Goal: Transaction & Acquisition: Purchase product/service

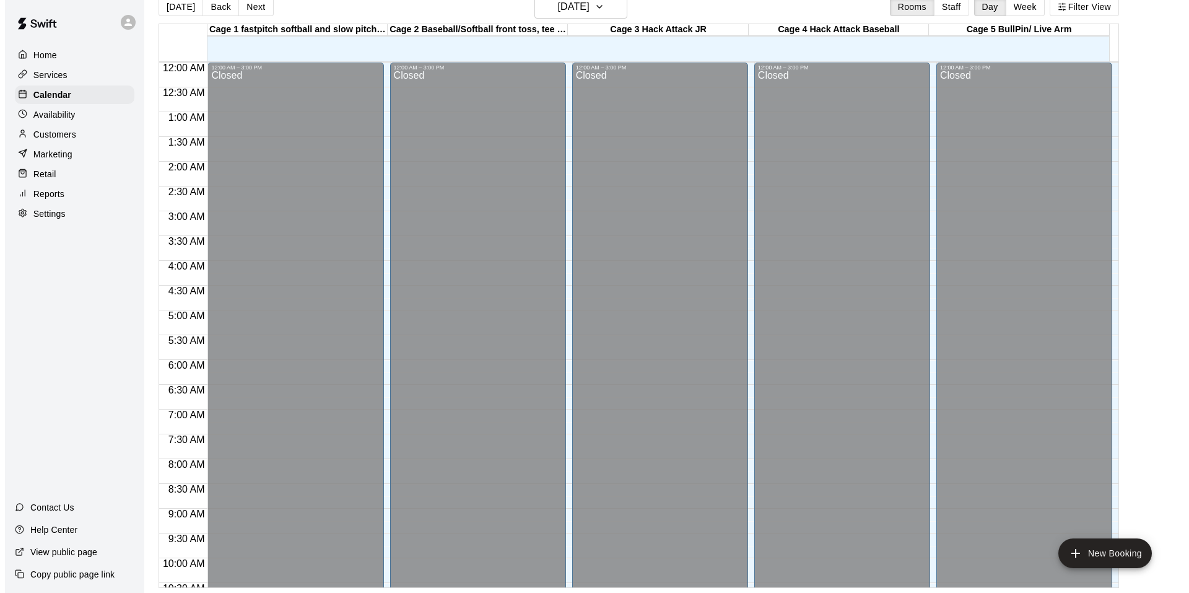
scroll to position [565, 0]
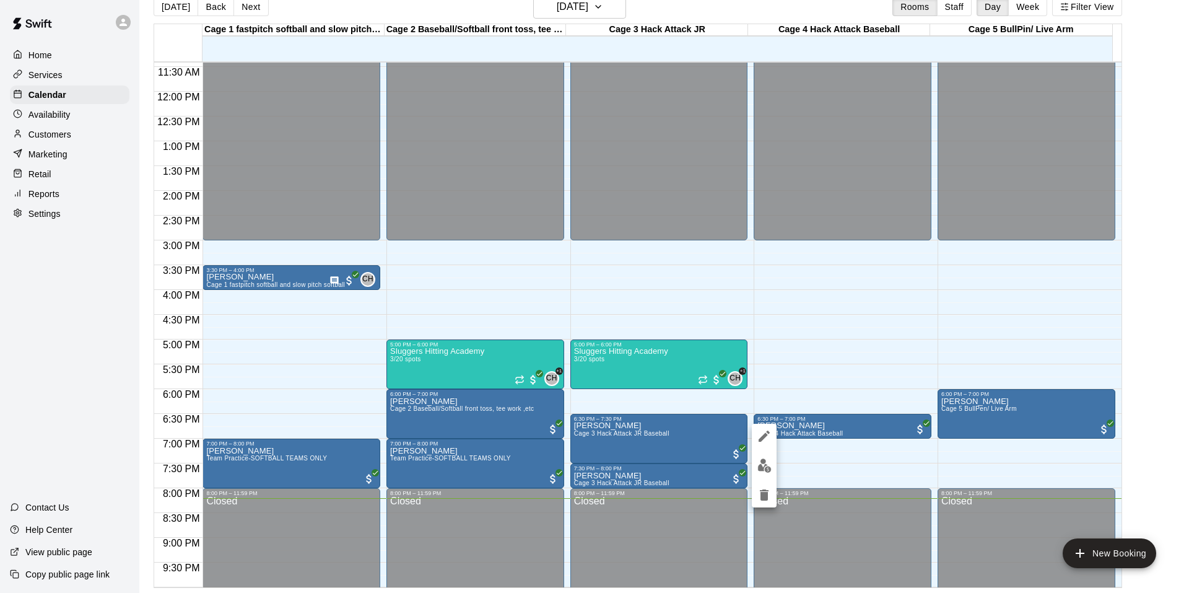
click at [750, 460] on div at bounding box center [594, 296] width 1189 height 593
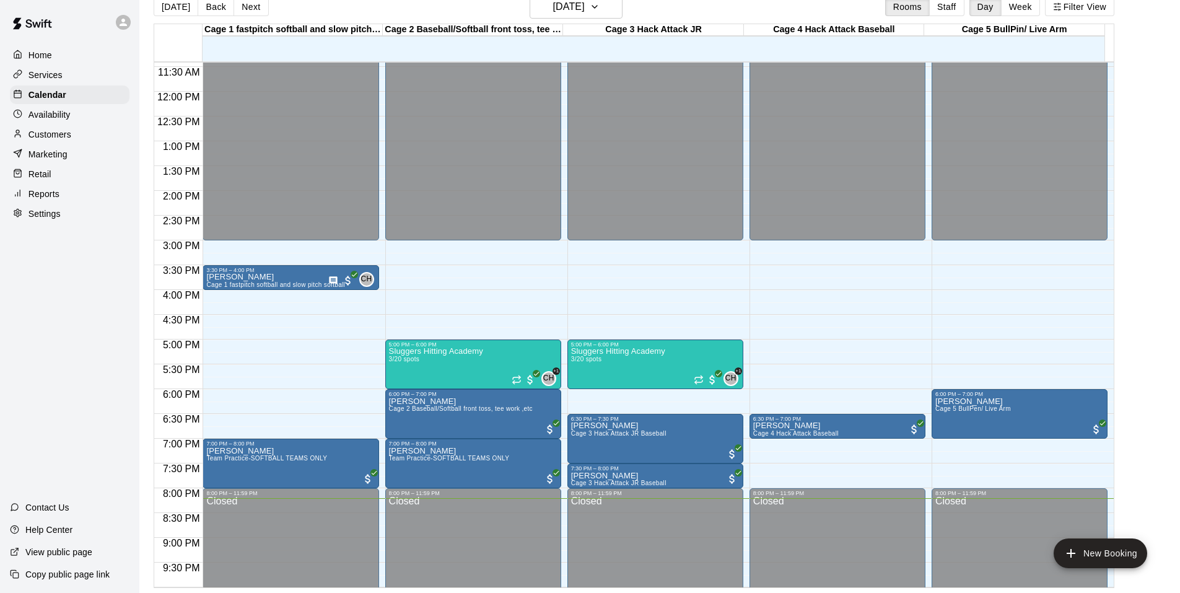
click at [754, 460] on div "12:00 AM – 3:00 PM Closed 6:30 PM – 7:00 PM [PERSON_NAME] 4 Hack Attack Basebal…" at bounding box center [837, 91] width 176 height 1189
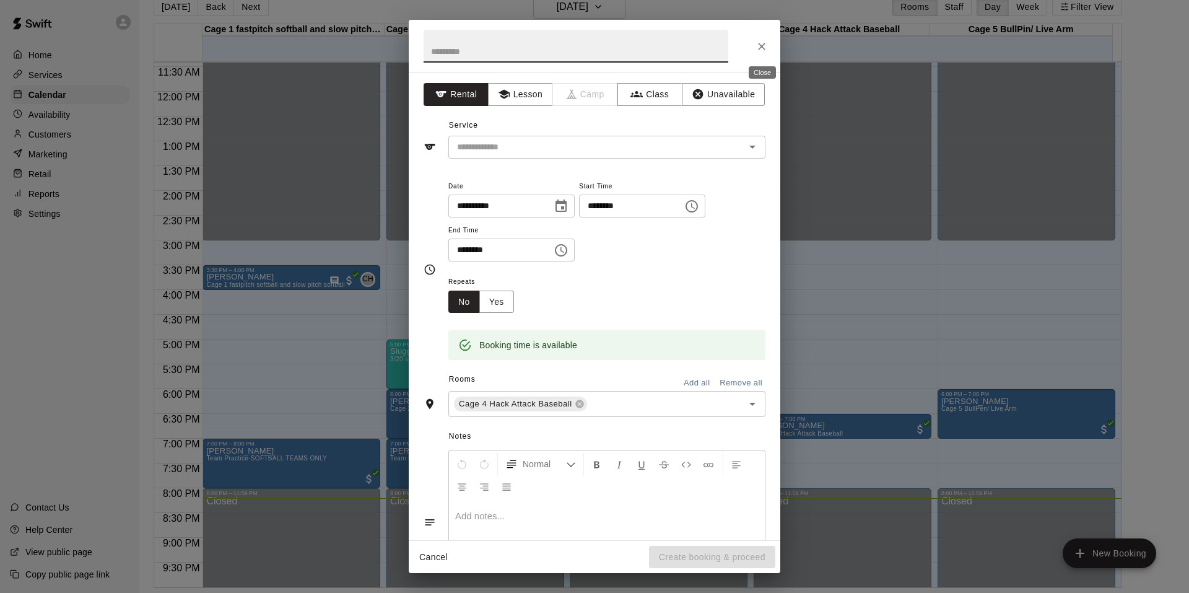
click at [762, 46] on icon "Close" at bounding box center [761, 46] width 7 height 7
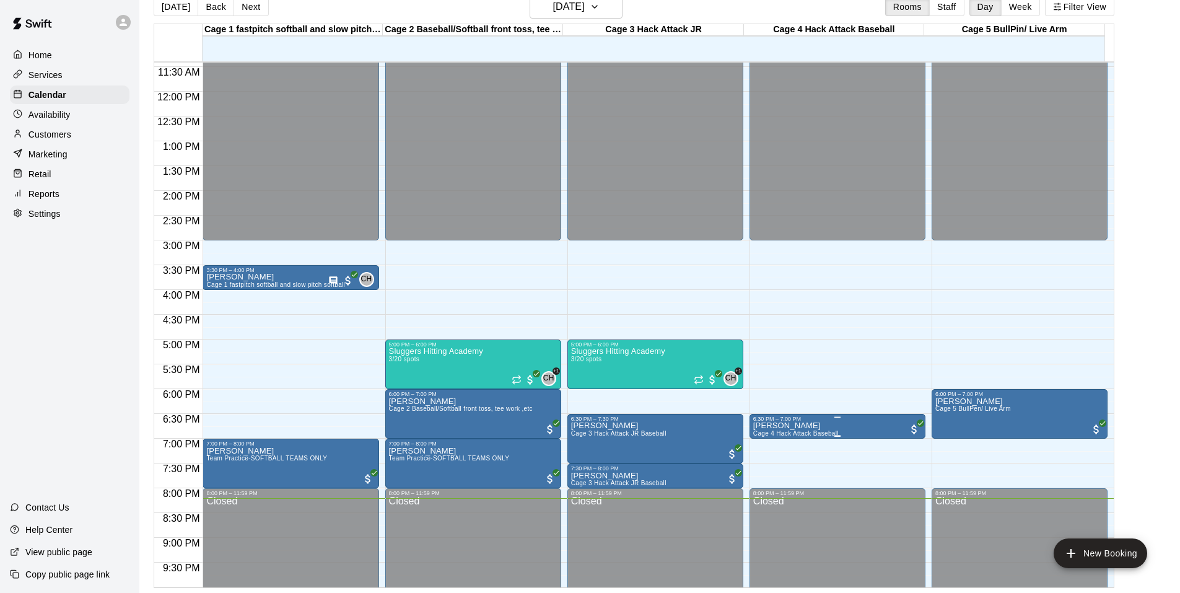
click at [848, 420] on div "6:30 PM – 7:00 PM" at bounding box center [837, 419] width 168 height 6
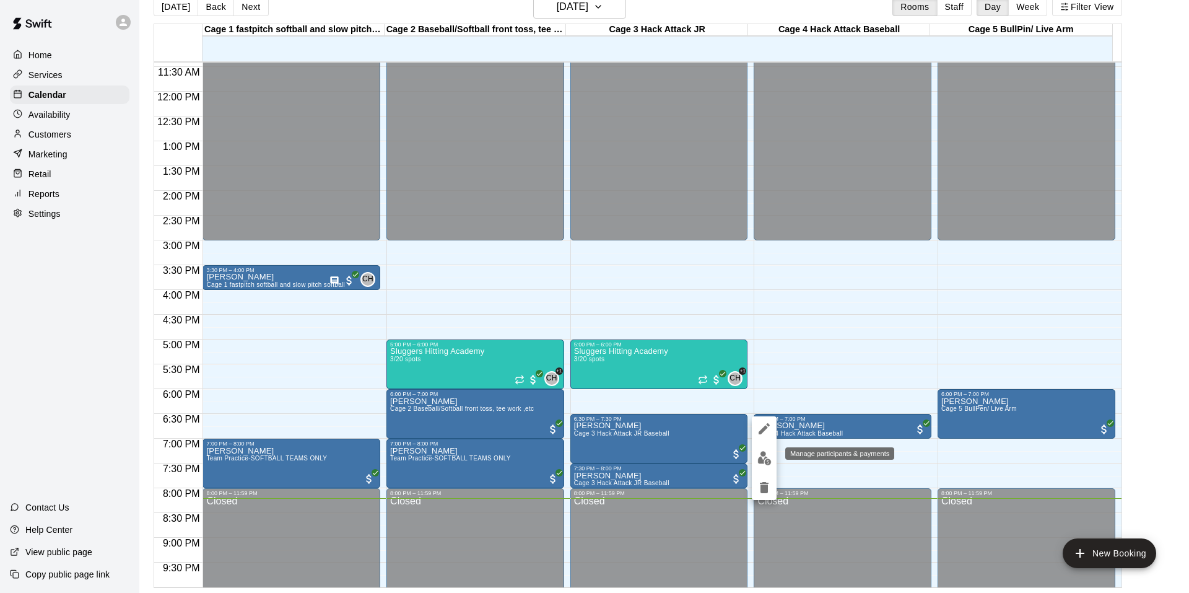
click at [767, 454] on img "edit" at bounding box center [764, 458] width 14 height 14
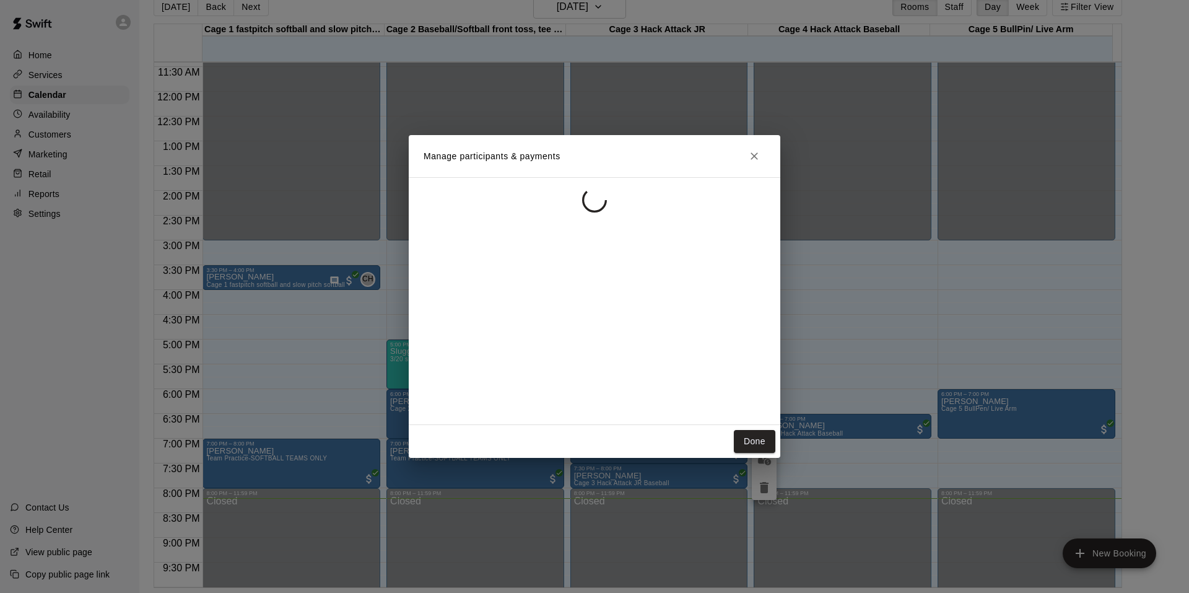
click at [749, 156] on icon "Close" at bounding box center [754, 156] width 12 height 12
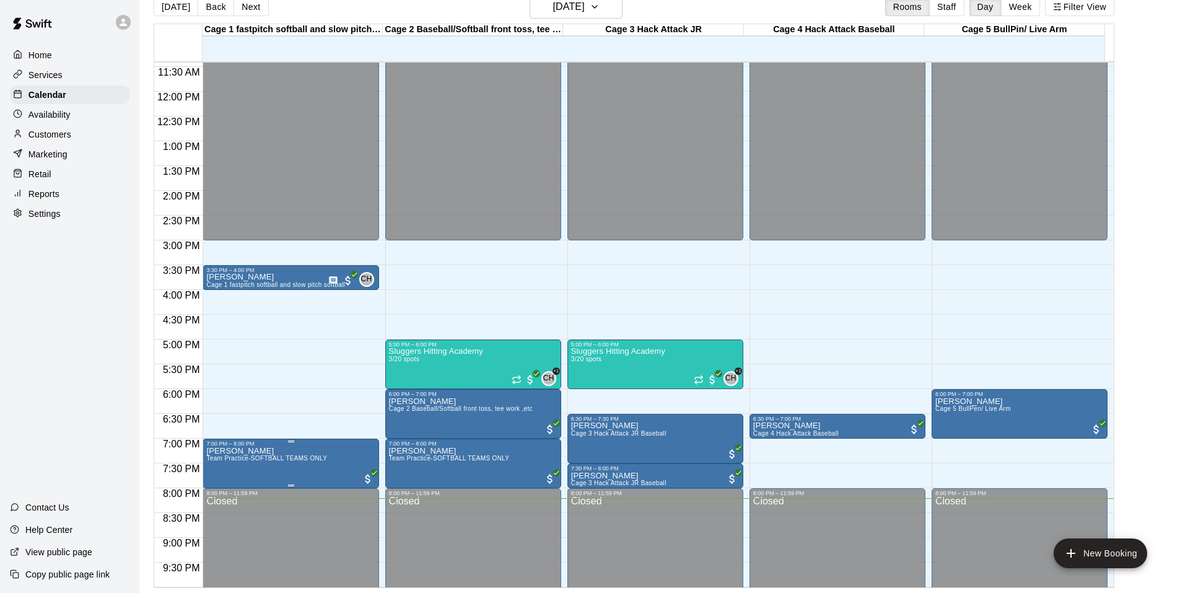
click at [275, 457] on span "Team Practice-SOFTBALL TEAMS ONLY" at bounding box center [266, 458] width 121 height 7
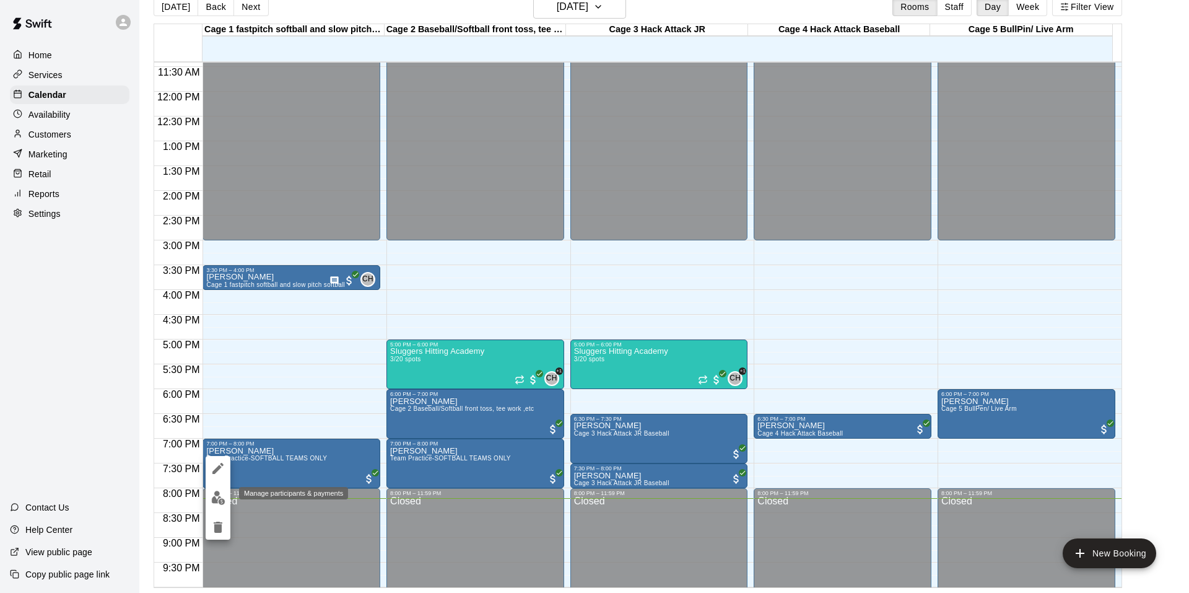
click at [217, 495] on img "edit" at bounding box center [218, 497] width 14 height 14
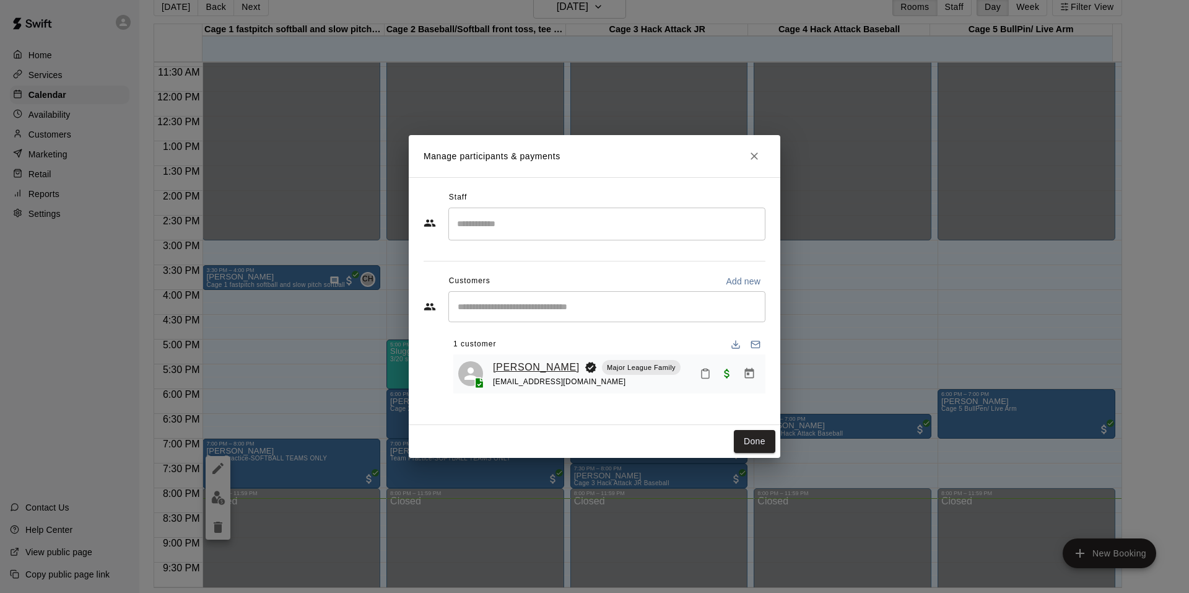
click at [512, 369] on link "[PERSON_NAME]" at bounding box center [536, 367] width 87 height 16
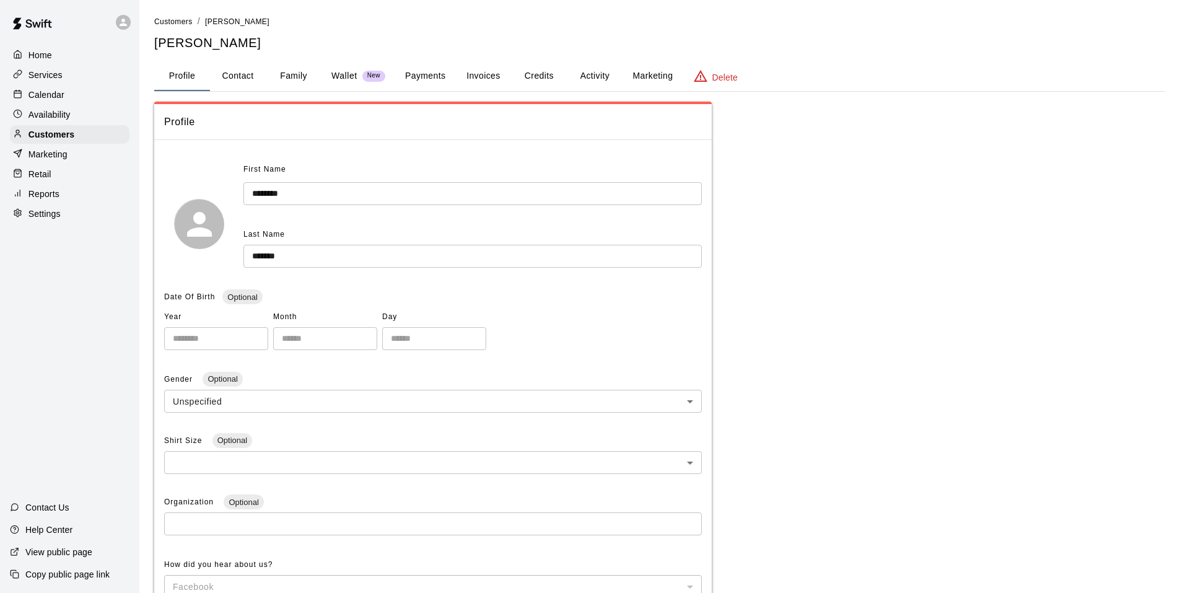
click at [417, 81] on button "Payments" at bounding box center [425, 76] width 60 height 30
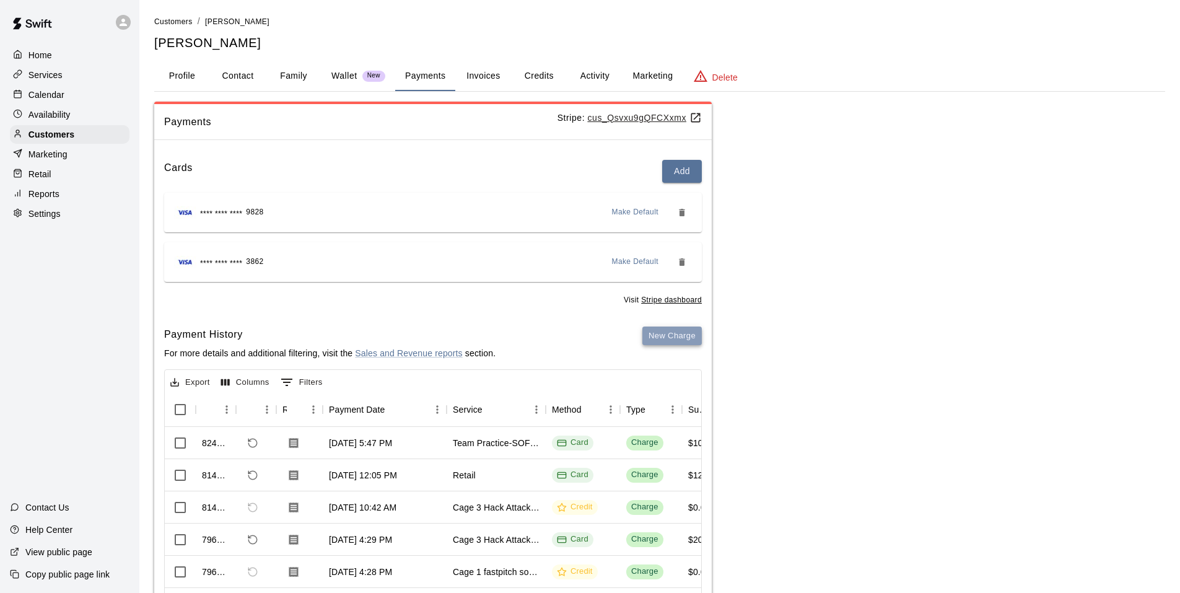
click at [674, 340] on button "New Charge" at bounding box center [671, 335] width 59 height 19
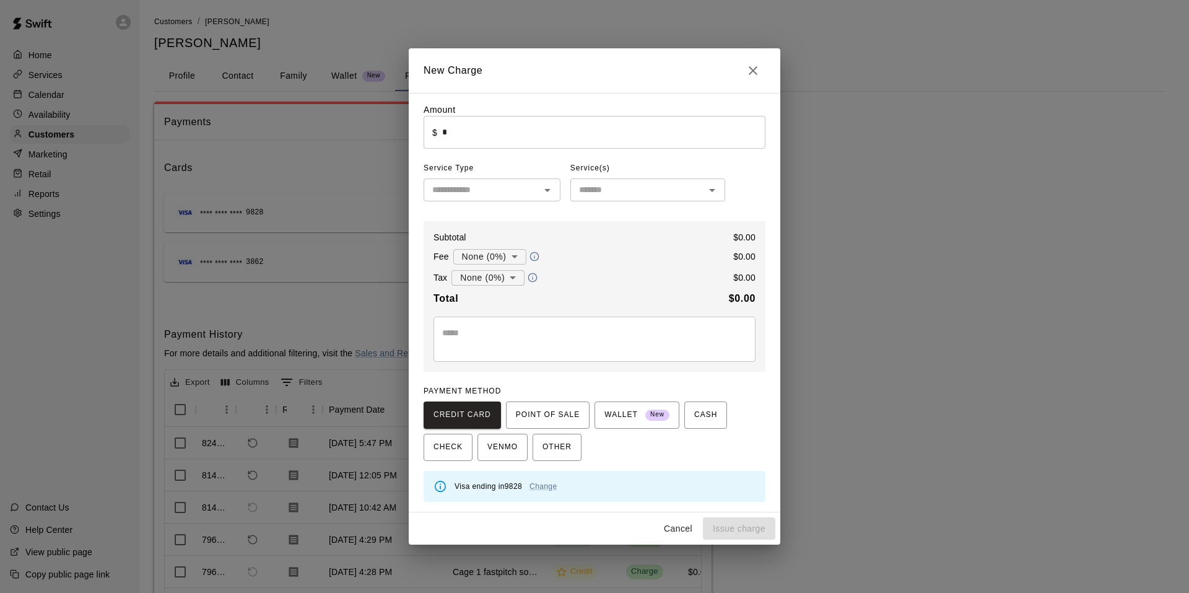
click at [477, 135] on input "*" at bounding box center [603, 132] width 323 height 33
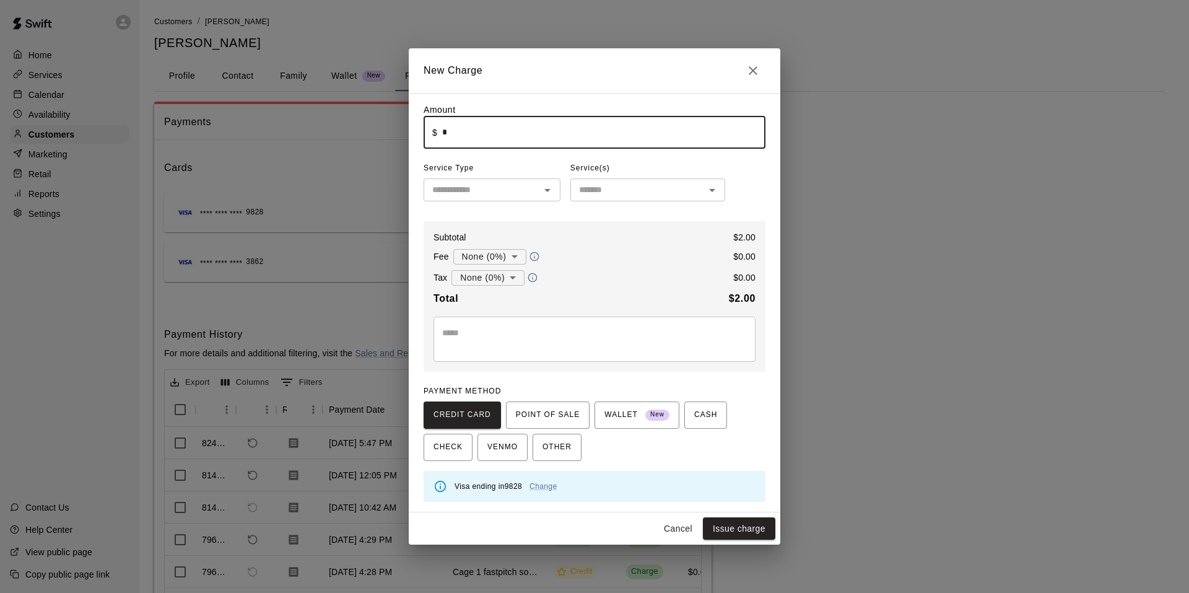
type input "****"
click at [508, 208] on div "Amount ​ $ **** ​ Service Type ​ Service(s) ​ Subtotal $ 2.00 Fee None (0%) * ​…" at bounding box center [595, 302] width 342 height 398
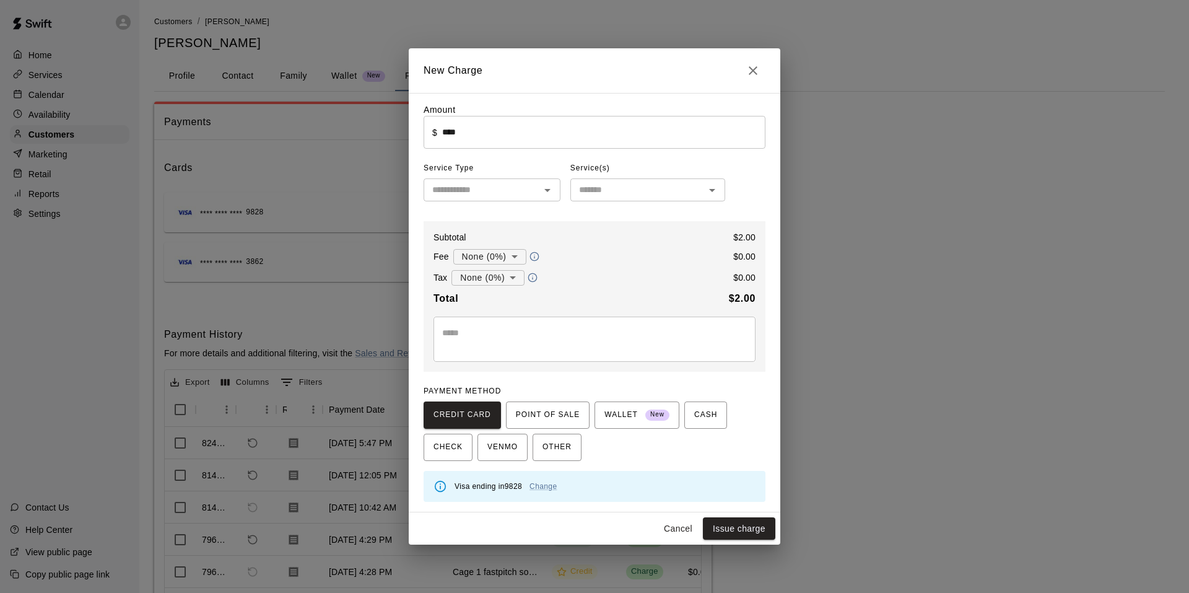
click at [508, 199] on div "​" at bounding box center [492, 189] width 137 height 23
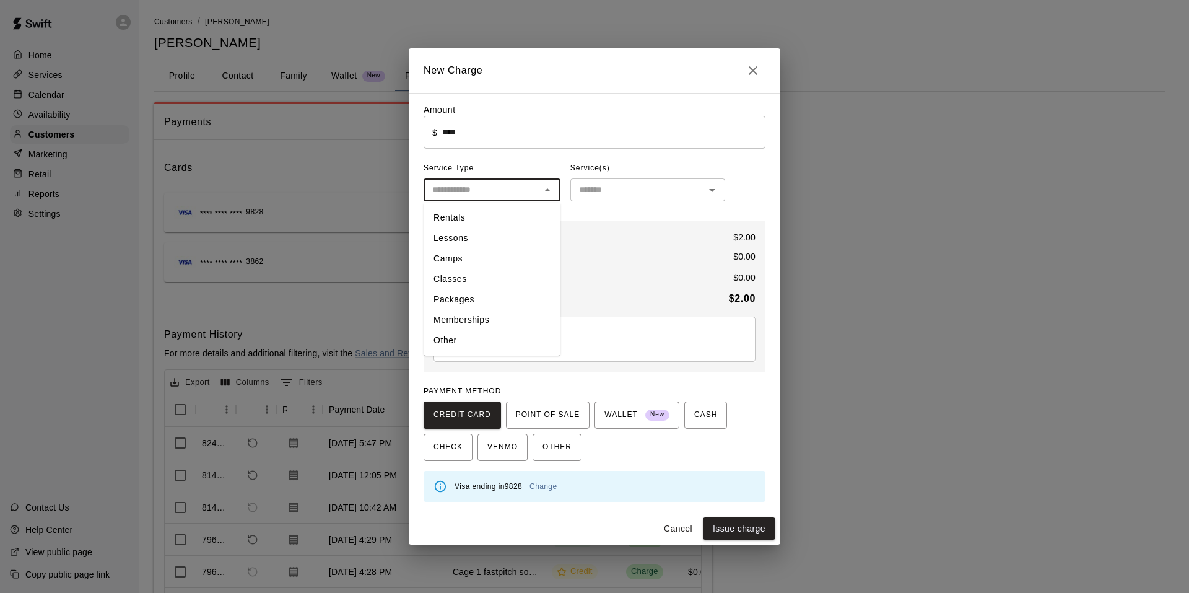
click at [481, 339] on li "Other" at bounding box center [492, 340] width 137 height 20
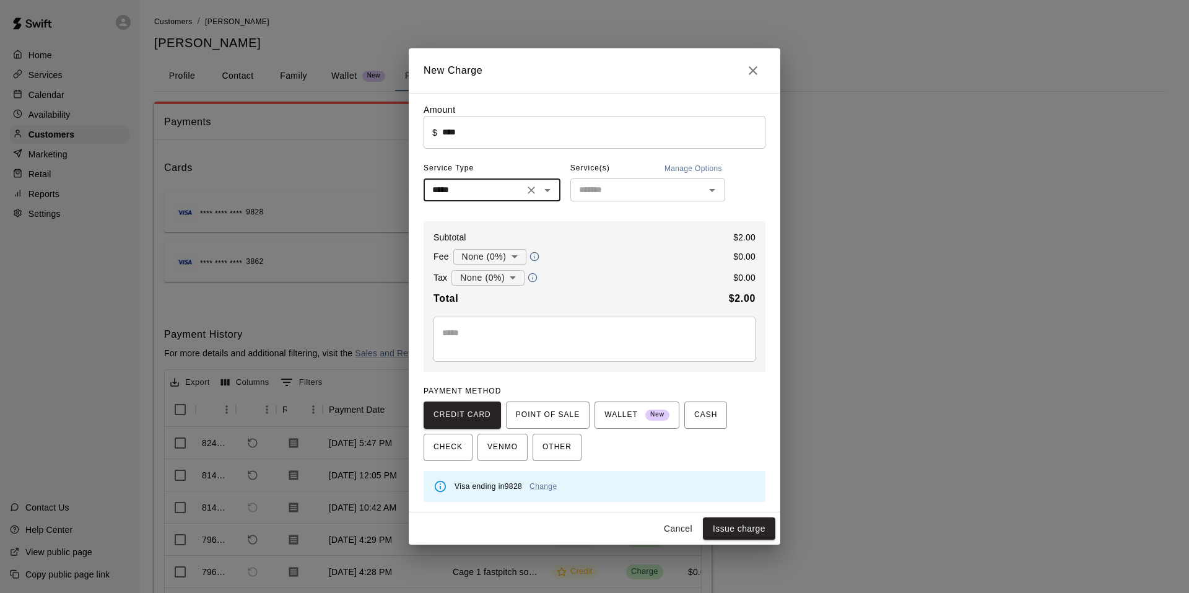
type input "*****"
click at [583, 196] on input "text" at bounding box center [637, 189] width 127 height 15
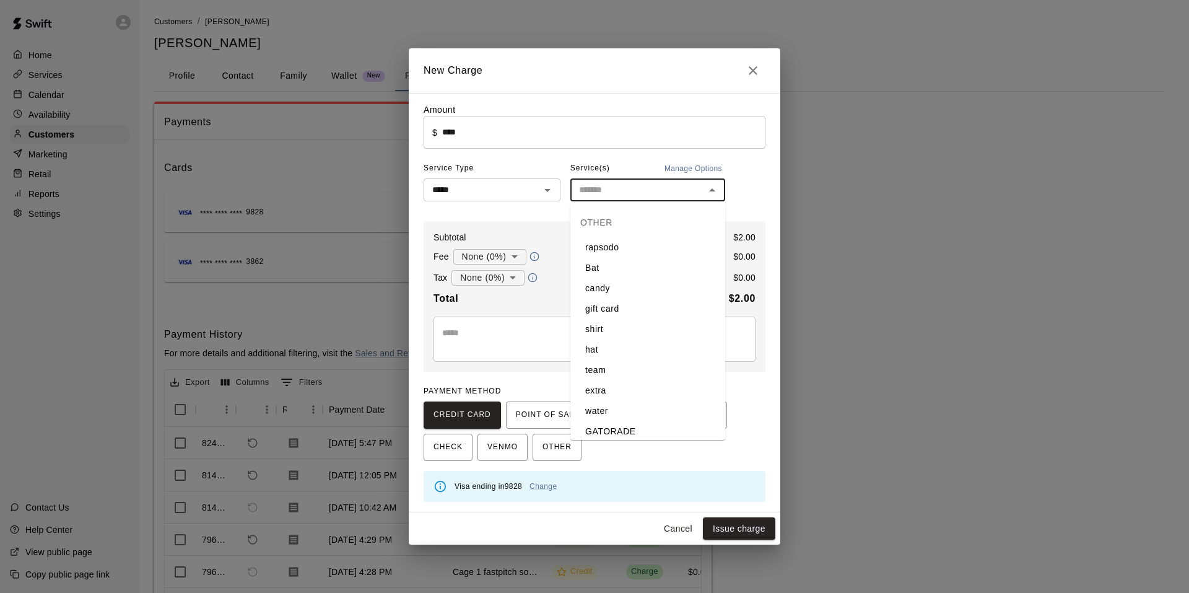
click at [619, 413] on li "water" at bounding box center [647, 411] width 155 height 20
type input "*****"
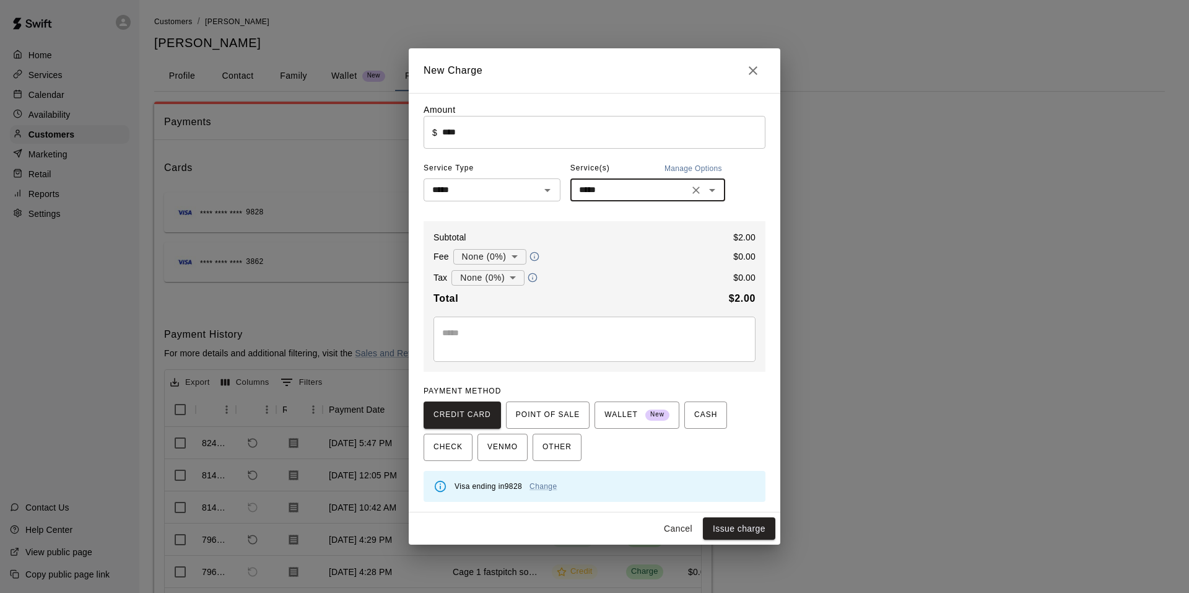
click at [490, 275] on body "Home Services Calendar Availability Customers Marketing Retail Reports Settings…" at bounding box center [594, 337] width 1189 height 675
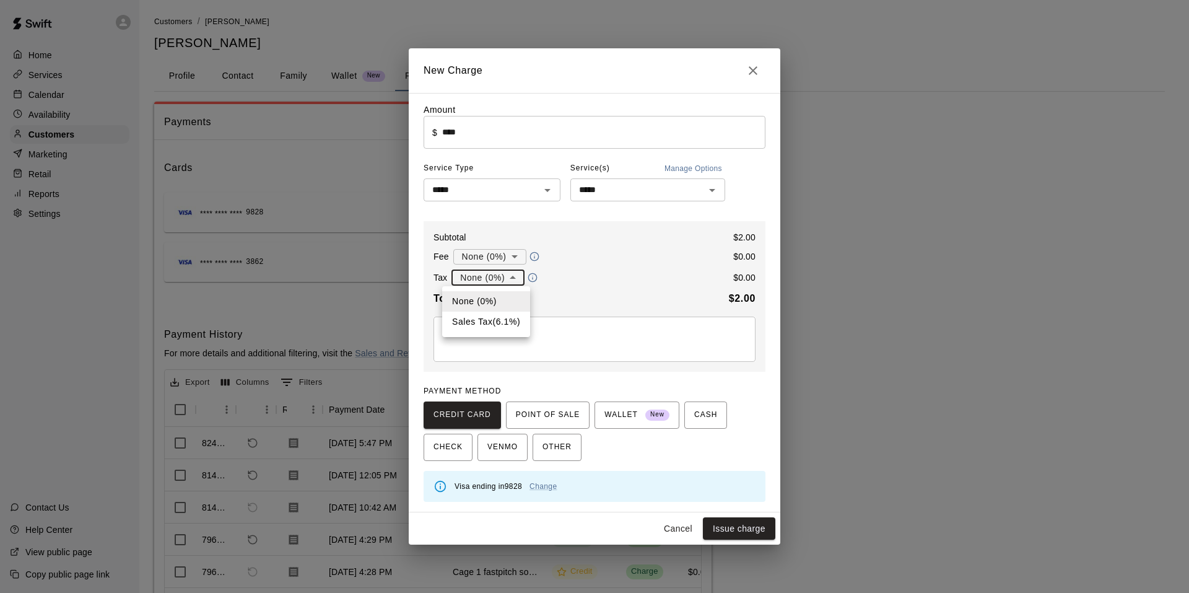
drag, startPoint x: 506, startPoint y: 322, endPoint x: 515, endPoint y: 322, distance: 9.3
click at [511, 322] on li "Sales Tax ( 6.1 %)" at bounding box center [486, 321] width 88 height 20
type input "**********"
click at [737, 528] on button "Issue charge" at bounding box center [739, 528] width 72 height 23
type input "*"
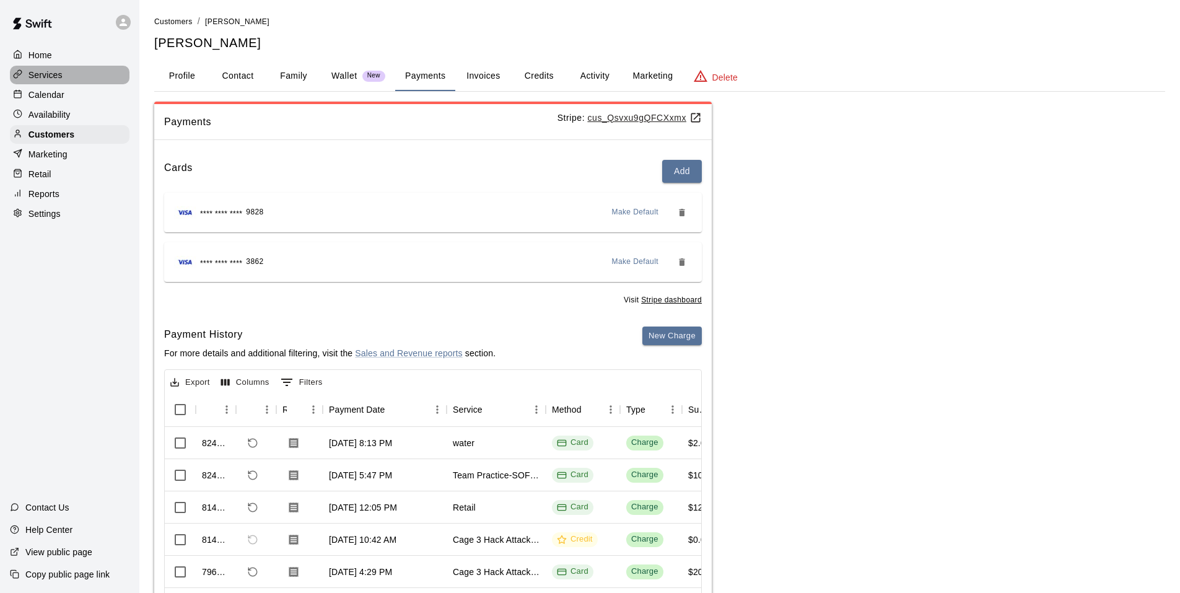
click at [100, 82] on div "Services" at bounding box center [70, 75] width 120 height 19
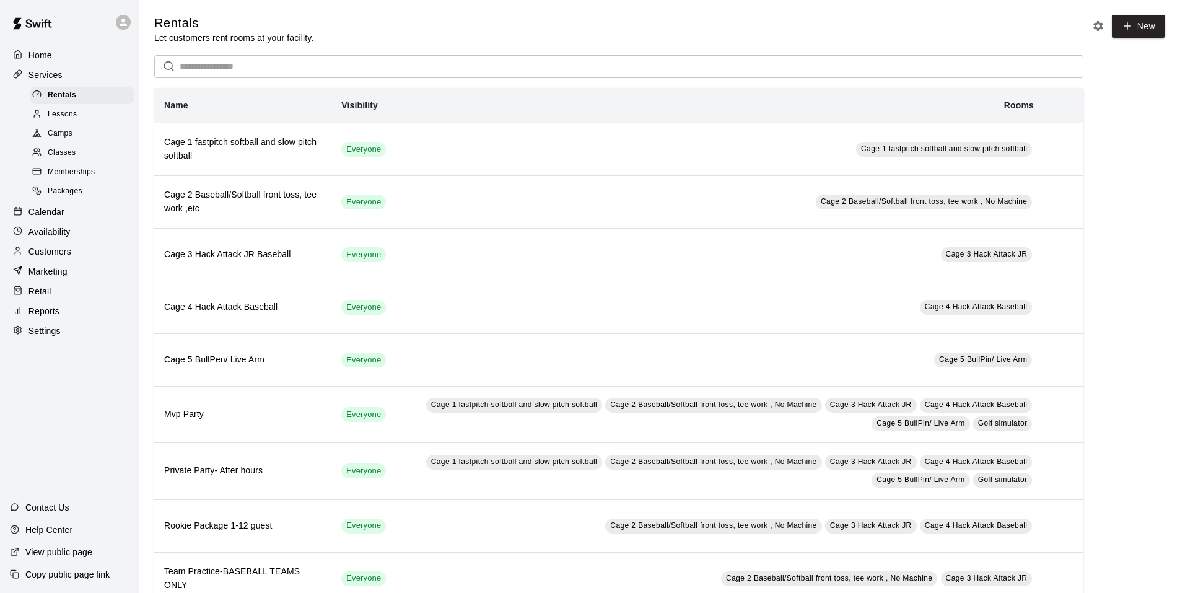
click at [66, 201] on link "Packages" at bounding box center [85, 191] width 110 height 19
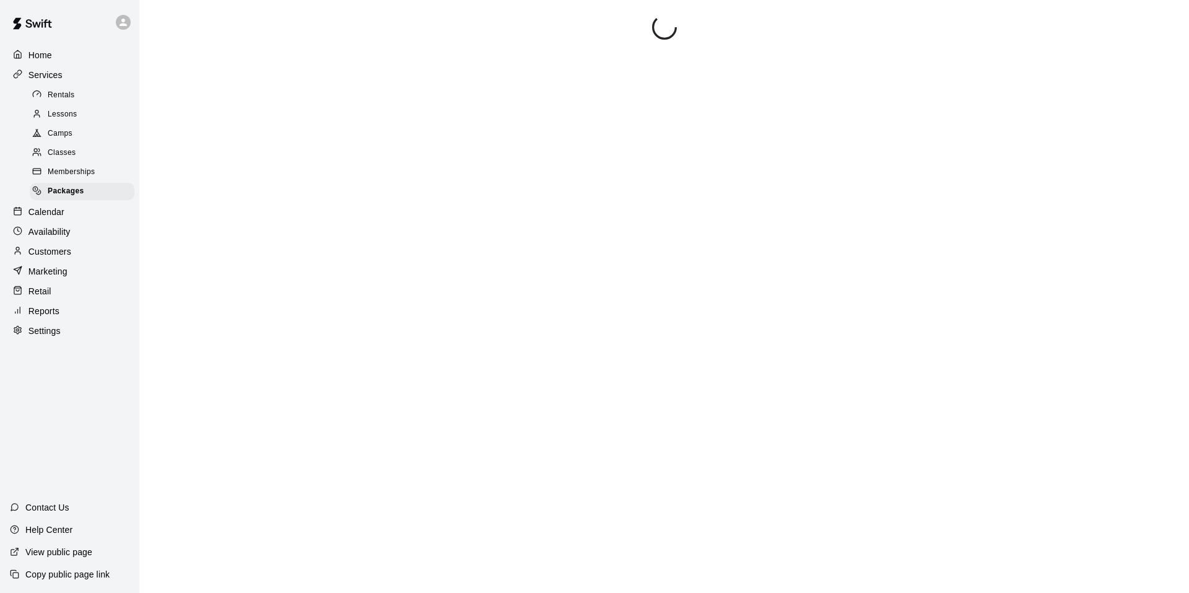
click at [54, 218] on p "Calendar" at bounding box center [46, 212] width 36 height 12
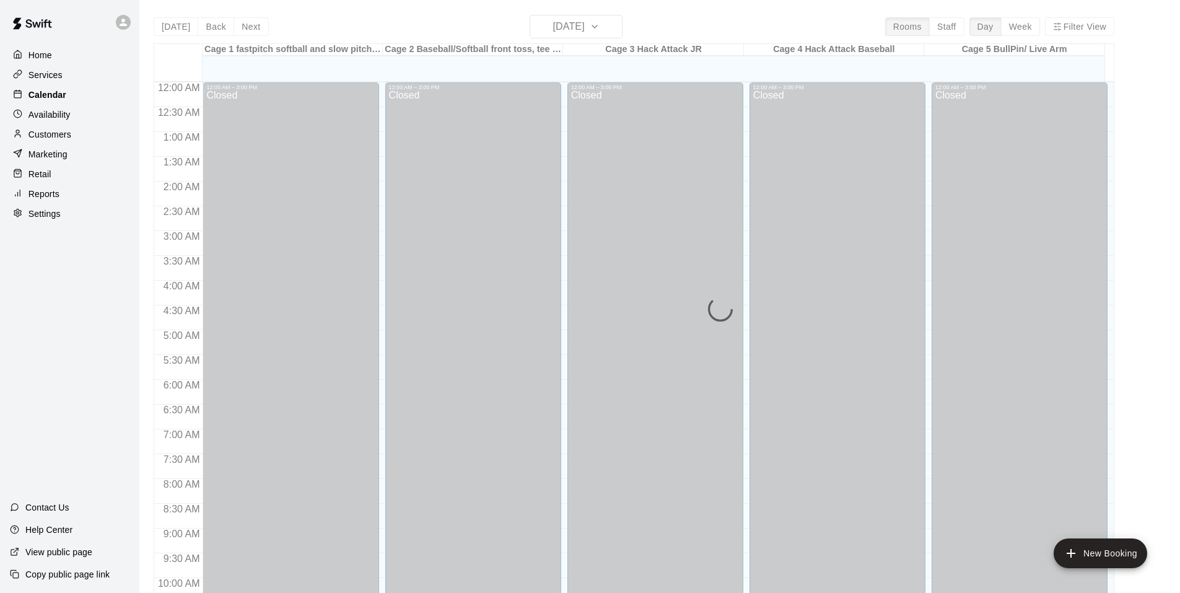
scroll to position [627, 0]
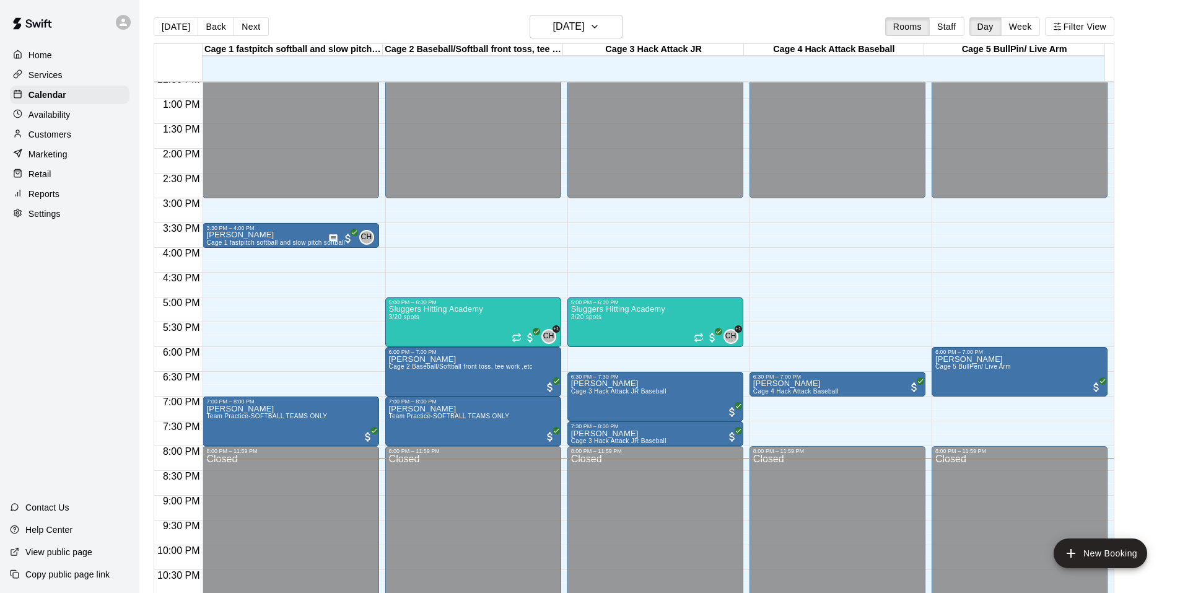
click at [61, 407] on div "Home Services Calendar Availability Customers Marketing Retail Reports Settings…" at bounding box center [69, 296] width 139 height 593
